Goal: Transaction & Acquisition: Purchase product/service

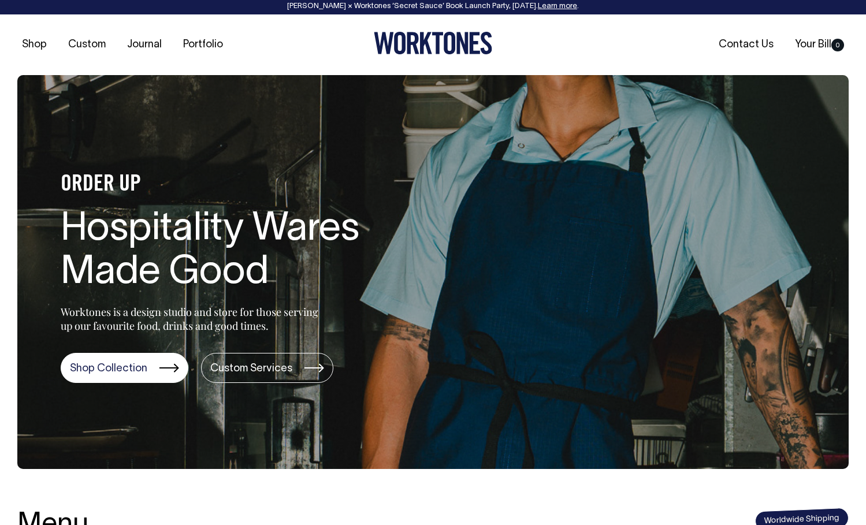
scroll to position [2, 0]
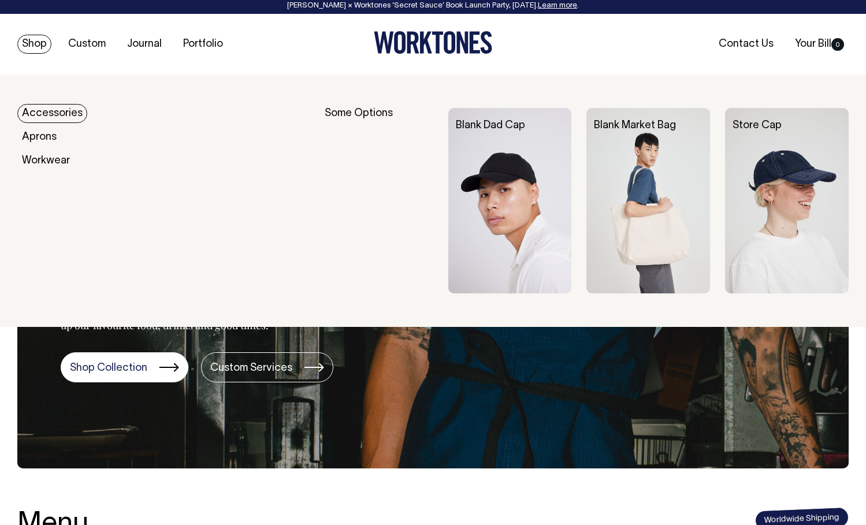
click at [39, 44] on link "Shop" at bounding box center [34, 44] width 34 height 19
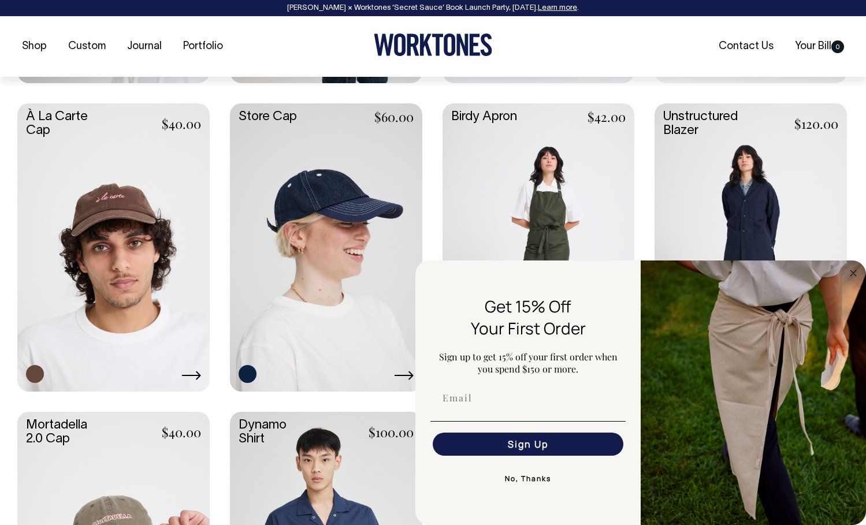
scroll to position [781, 0]
click at [851, 282] on img "FLYOUT Form" at bounding box center [752, 392] width 225 height 264
click at [851, 277] on circle "Close dialog" at bounding box center [853, 272] width 13 height 13
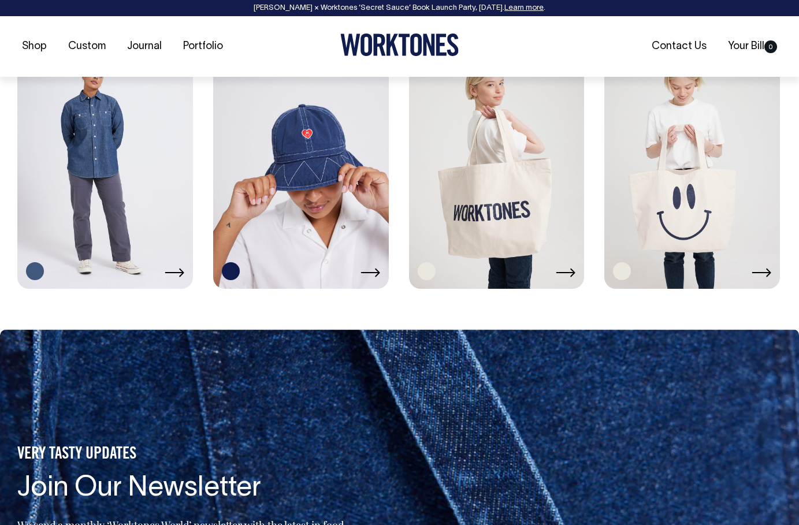
scroll to position [1966, 0]
